Goal: Check status: Check status

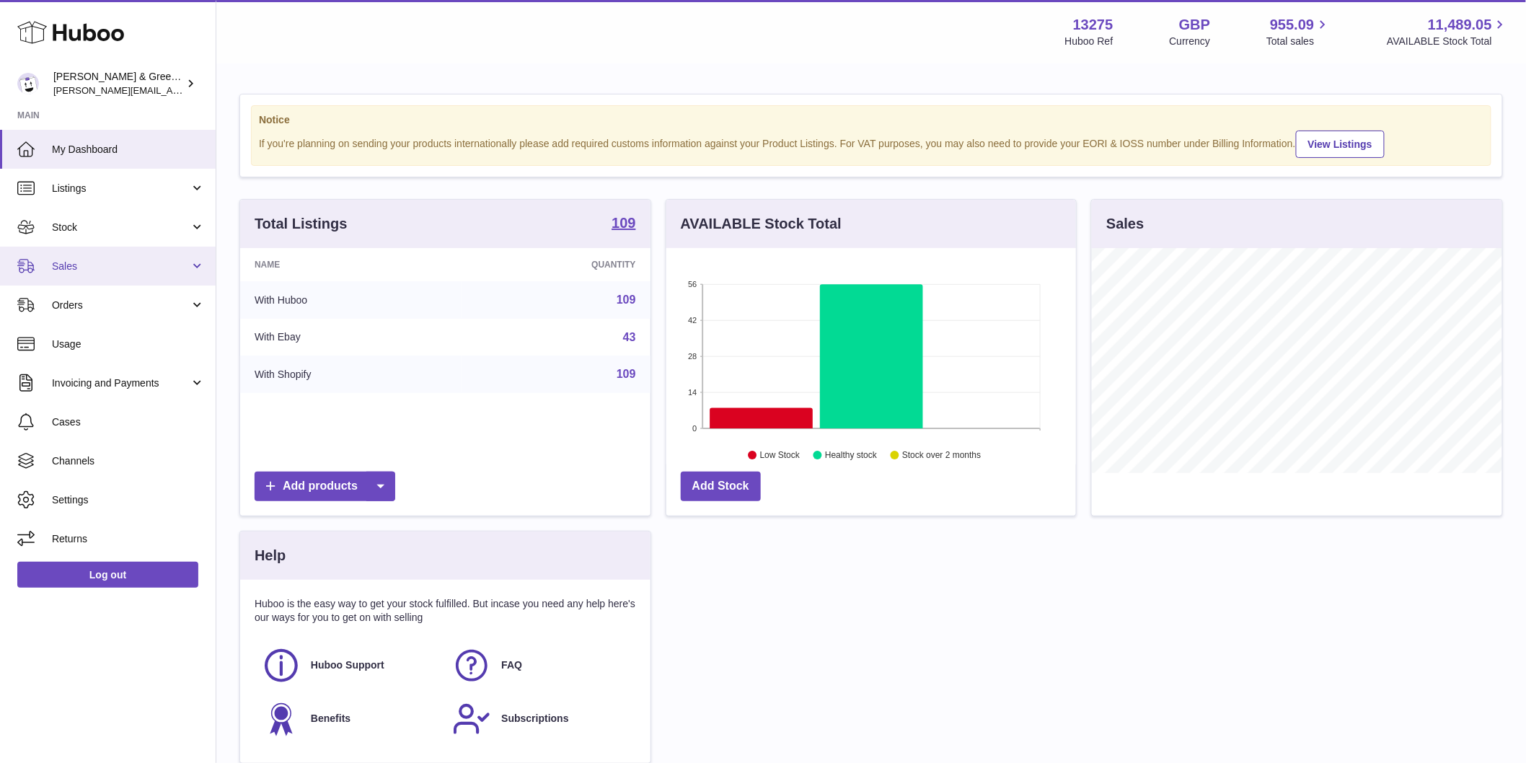
click at [174, 273] on link "Sales" at bounding box center [108, 266] width 216 height 39
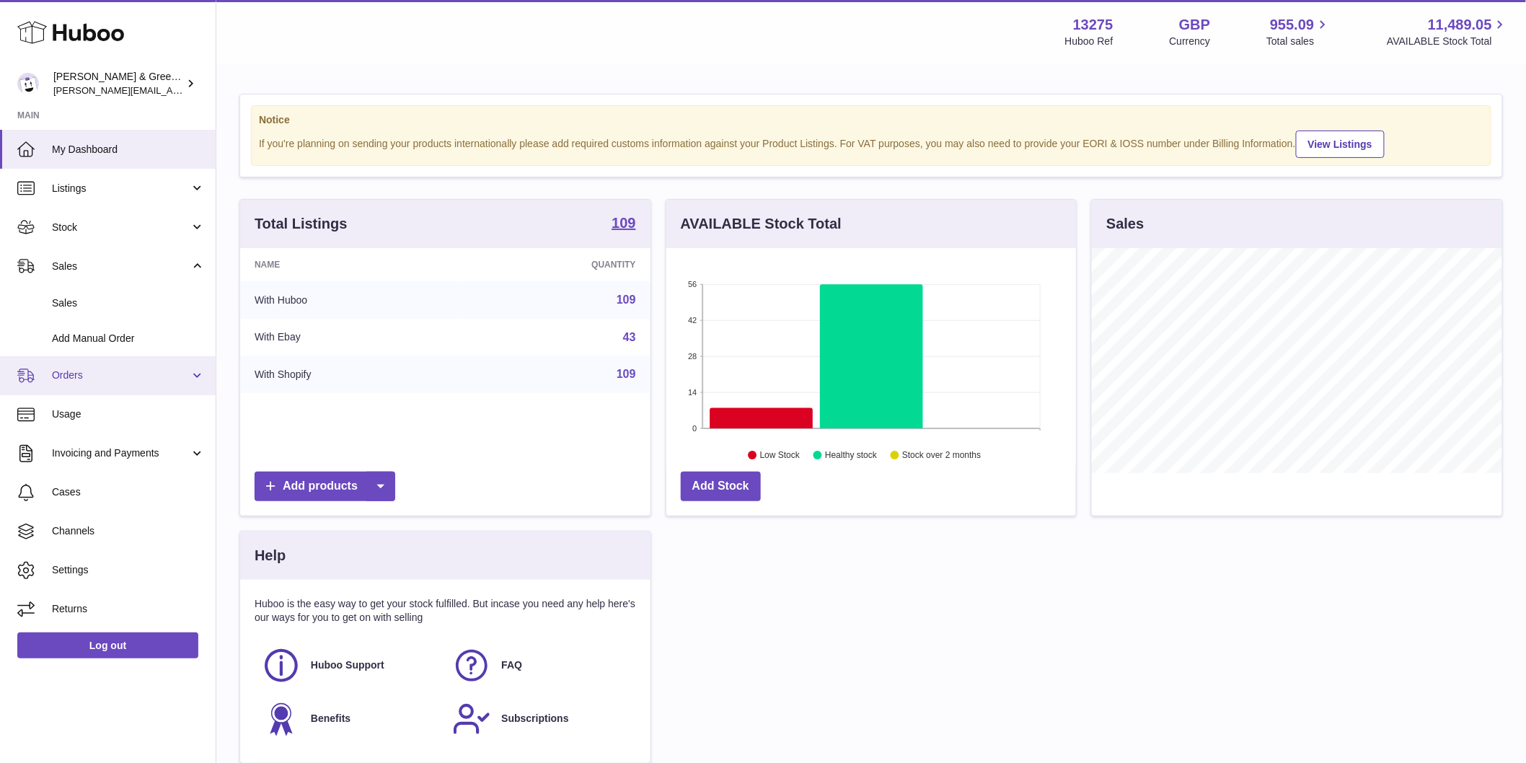
click at [177, 384] on link "Orders" at bounding box center [108, 375] width 216 height 39
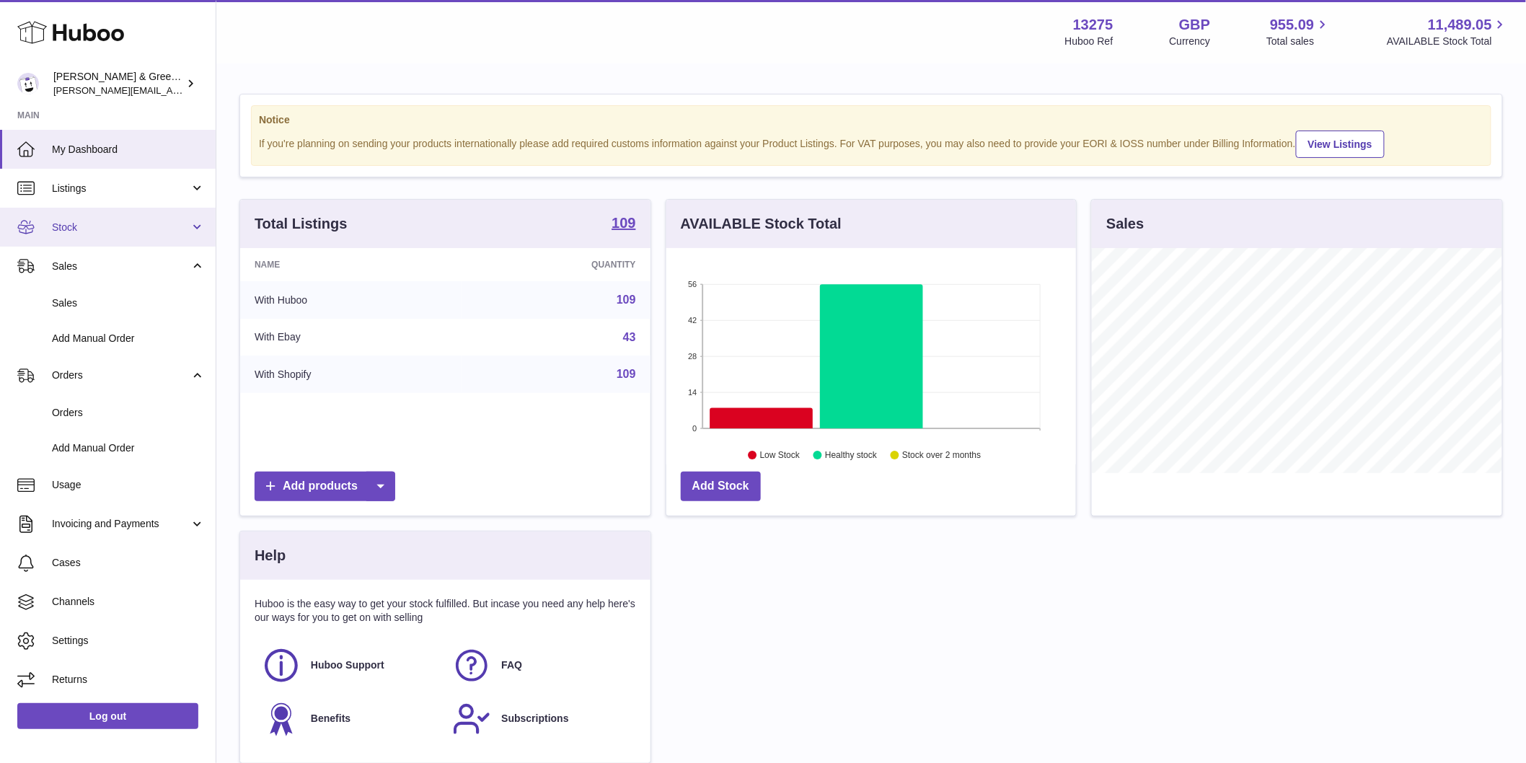
click at [177, 232] on span "Stock" at bounding box center [121, 228] width 138 height 14
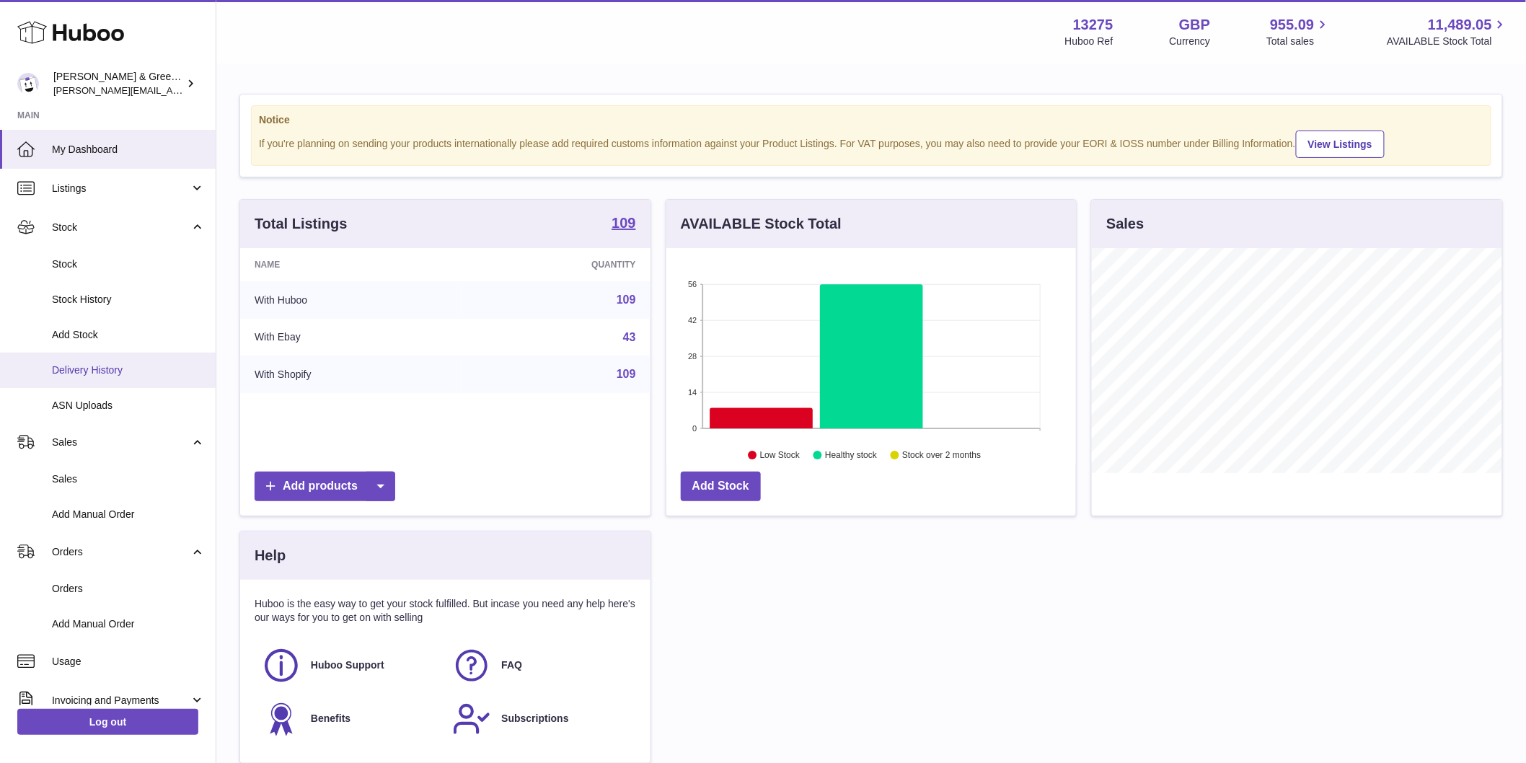
click at [153, 372] on span "Delivery History" at bounding box center [128, 370] width 153 height 14
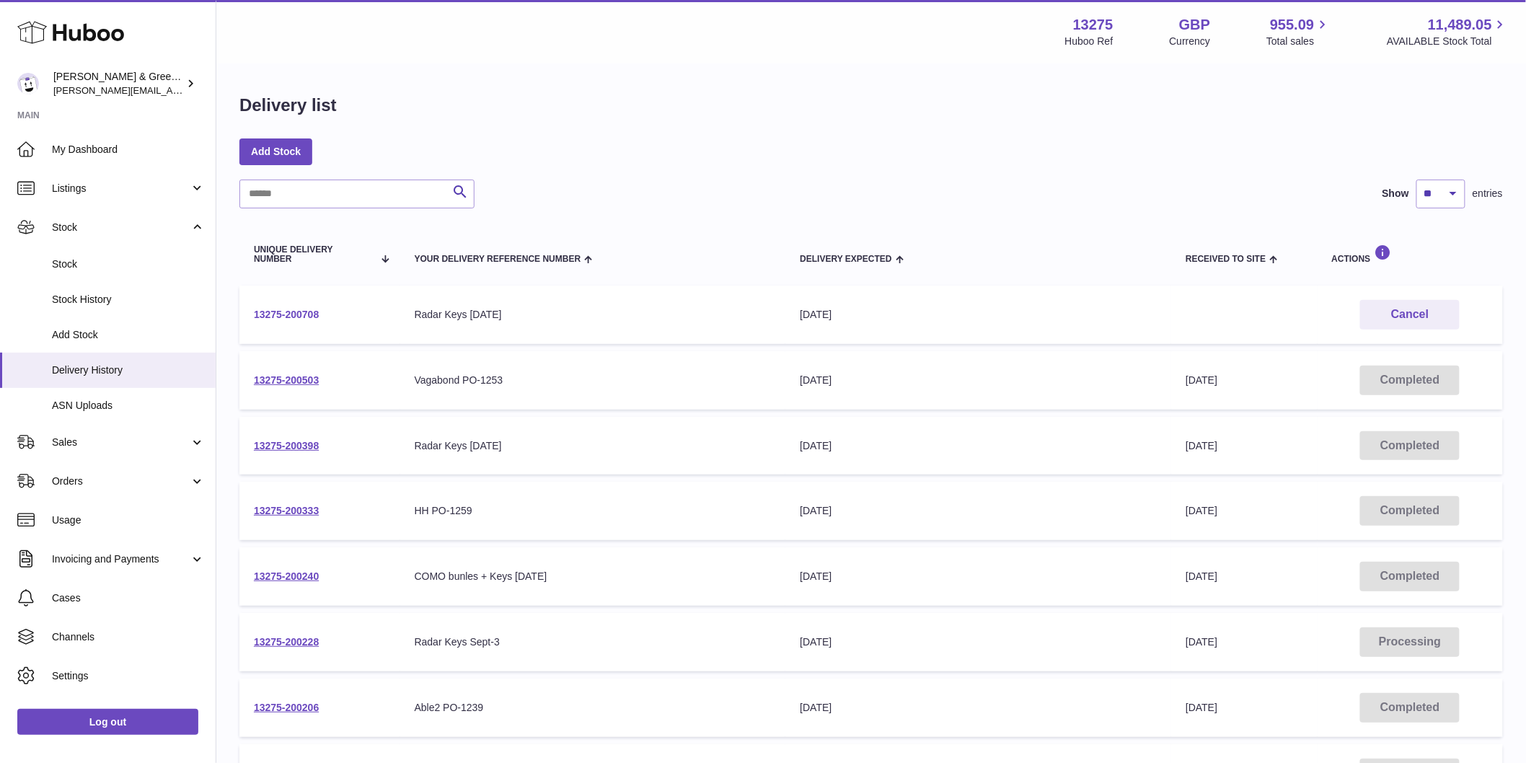
click at [306, 314] on link "13275-200708" at bounding box center [286, 315] width 65 height 12
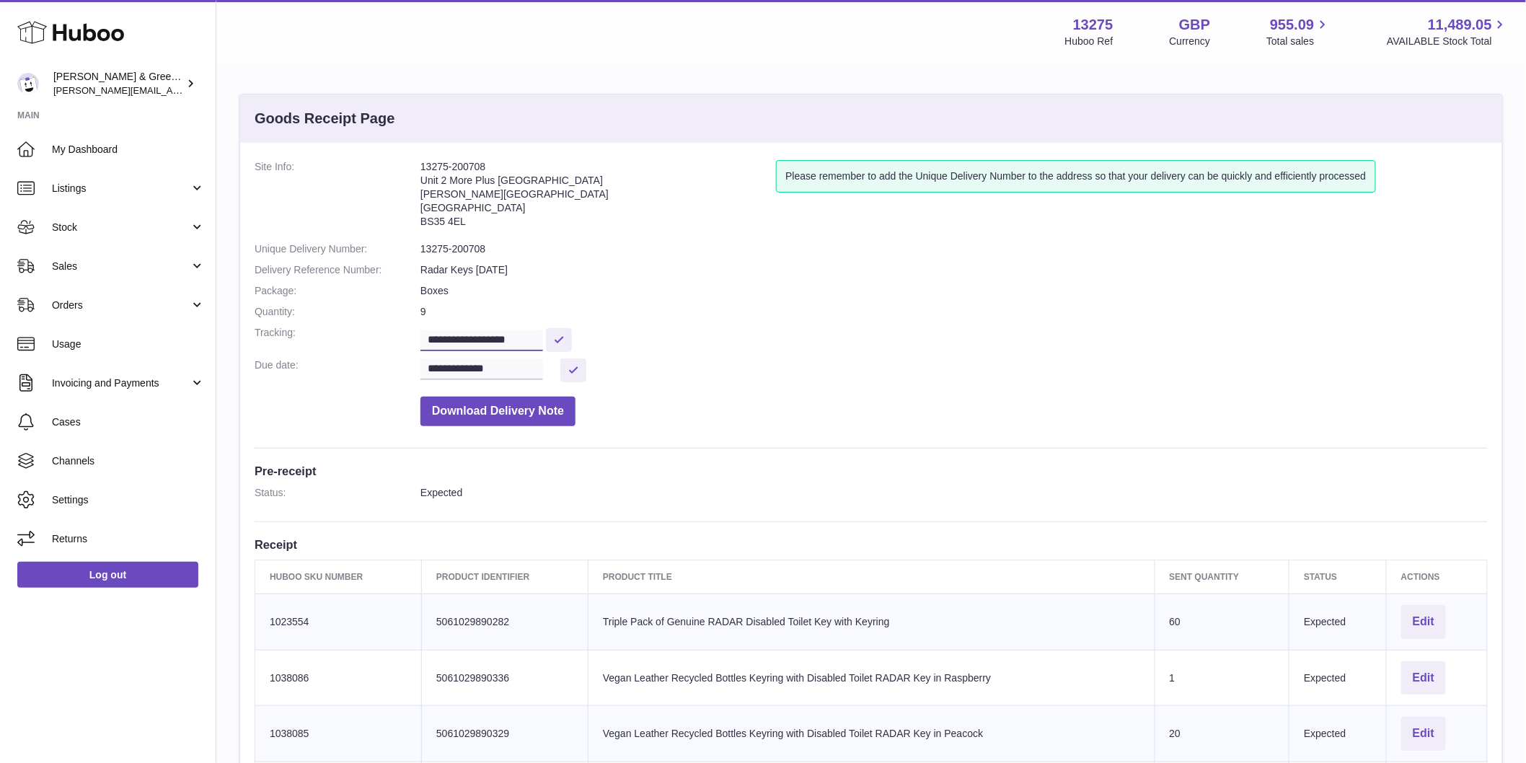
click at [483, 340] on input "**********" at bounding box center [481, 341] width 123 height 22
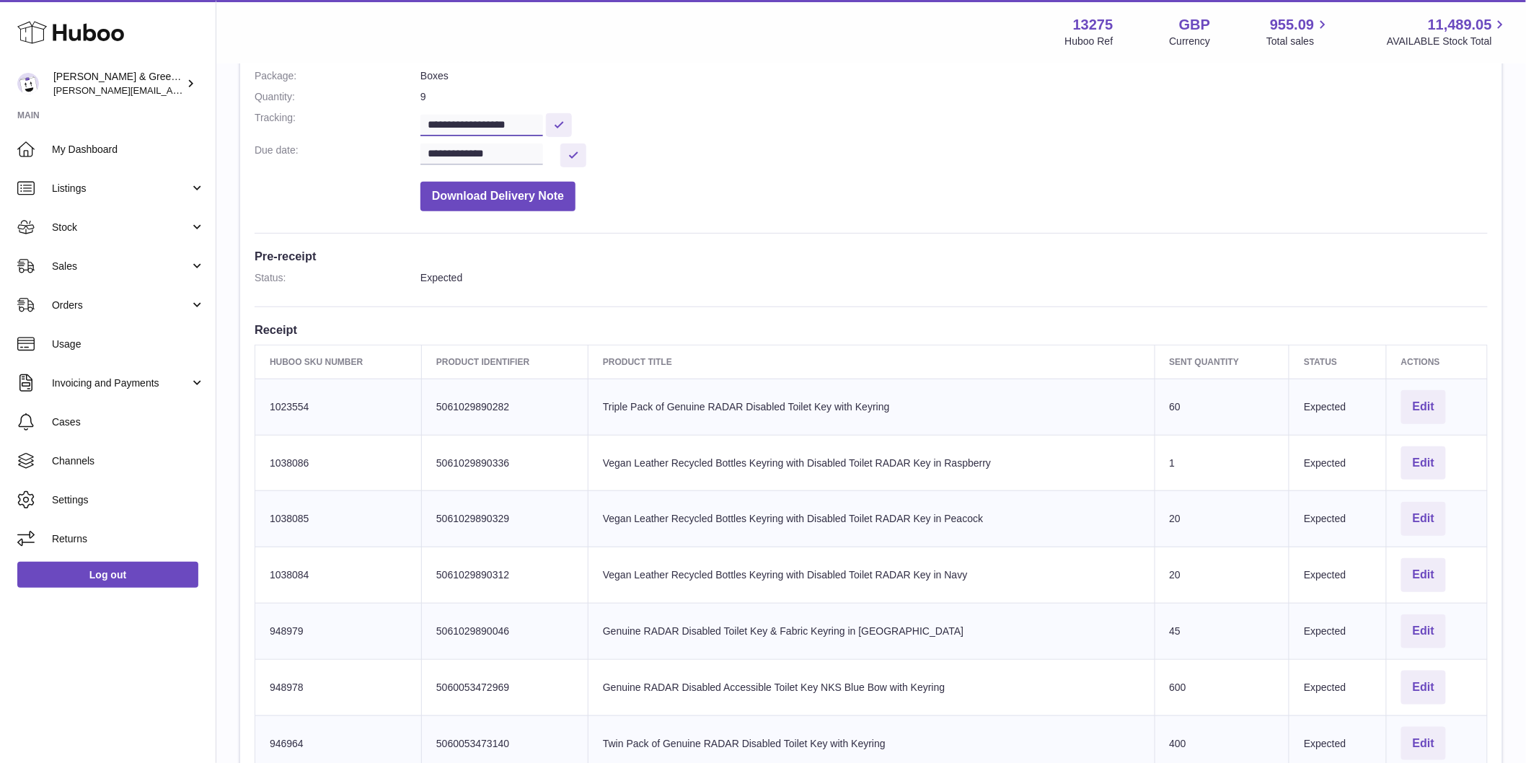
scroll to position [240, 0]
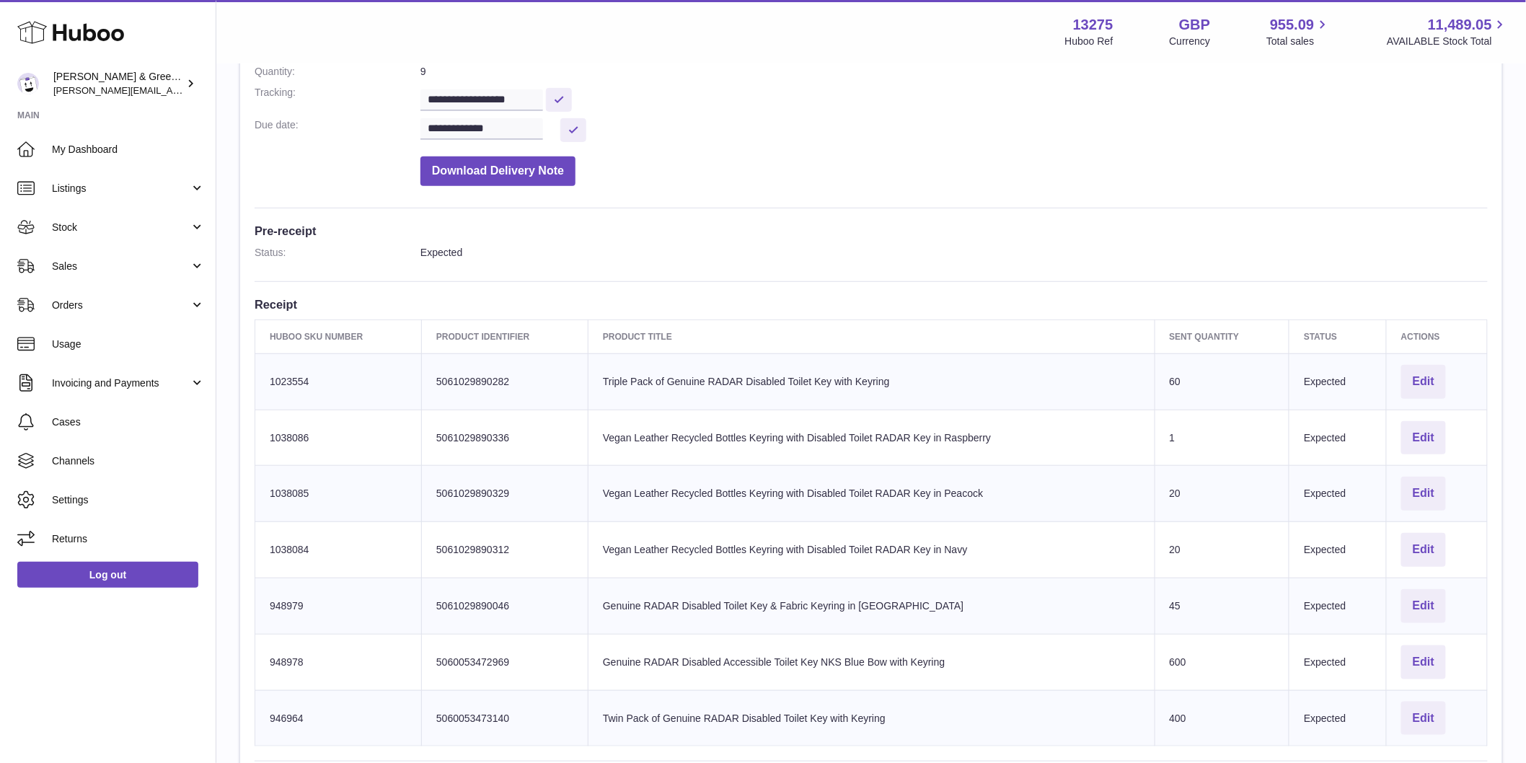
click at [495, 606] on td "Client Identifier 5061029890046" at bounding box center [505, 606] width 167 height 56
copy td "5061029890046"
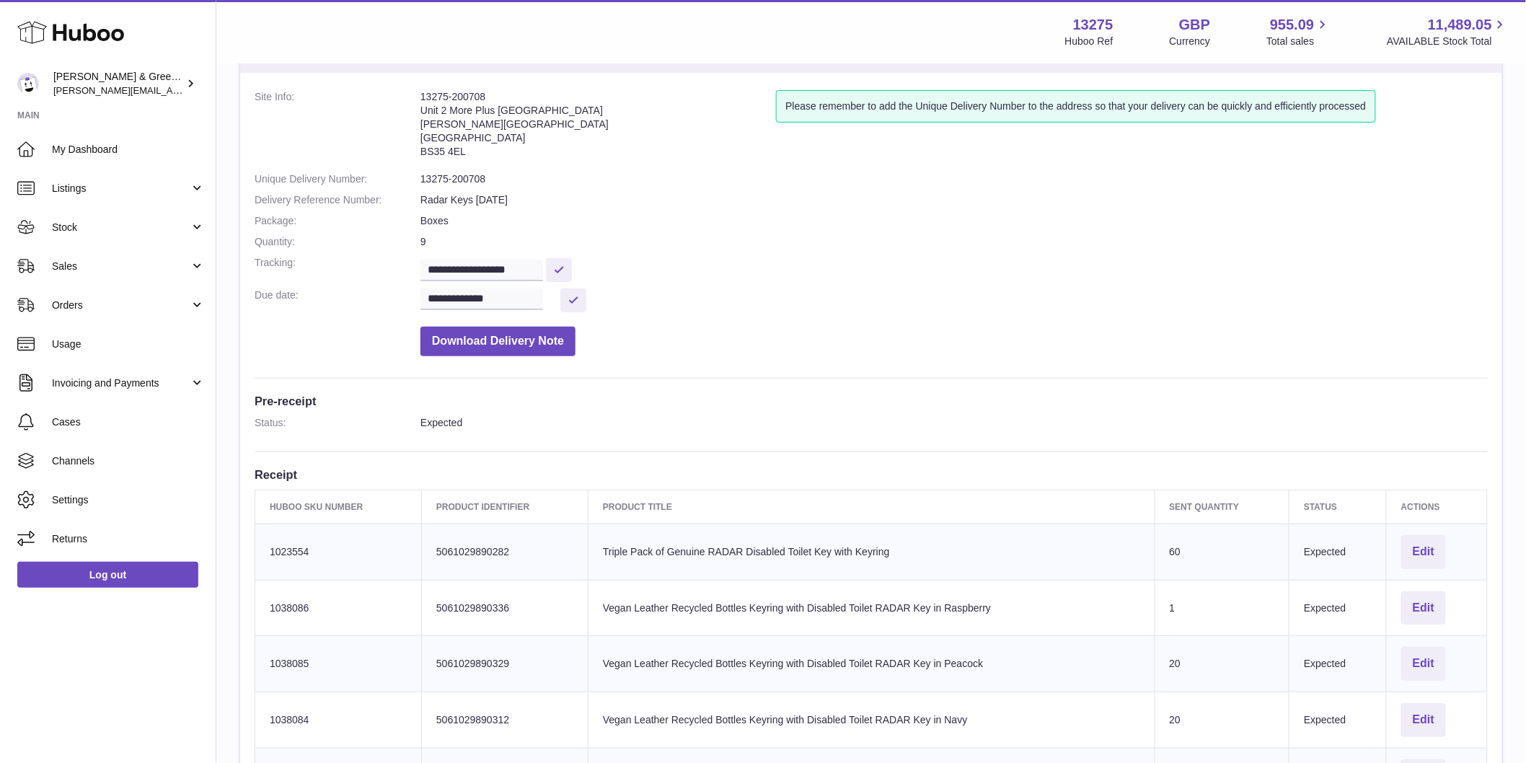
scroll to position [0, 0]
